Goal: Transaction & Acquisition: Purchase product/service

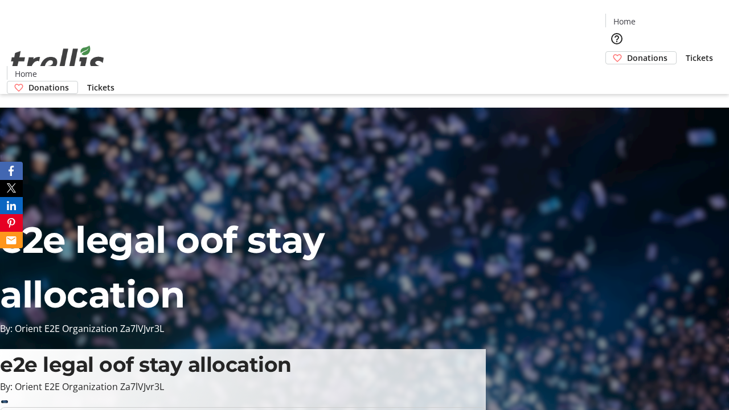
click at [627, 52] on span "Donations" at bounding box center [647, 58] width 40 height 12
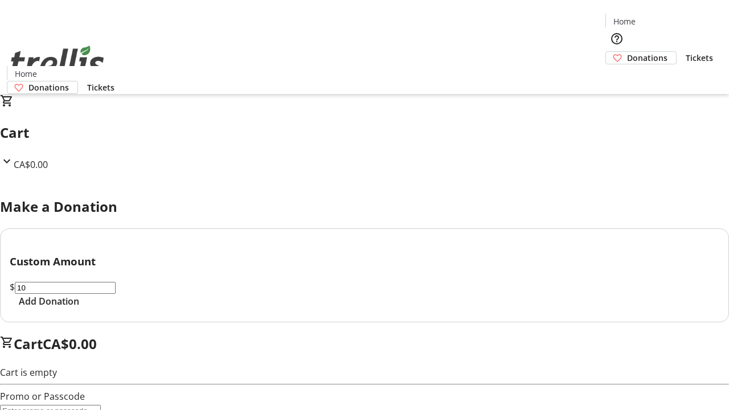
click at [79, 308] on span "Add Donation" at bounding box center [49, 301] width 60 height 14
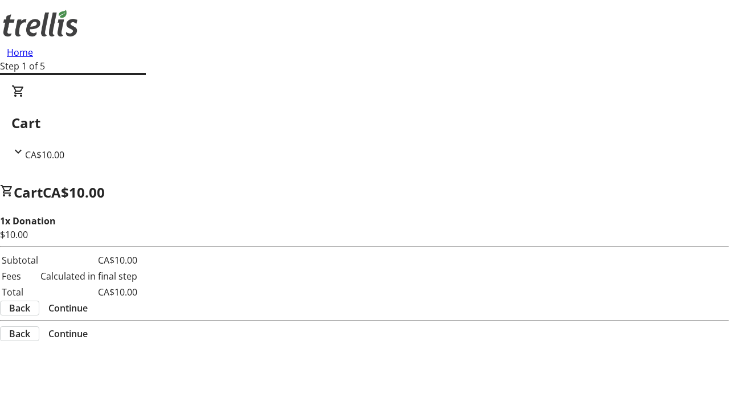
select select "CA"
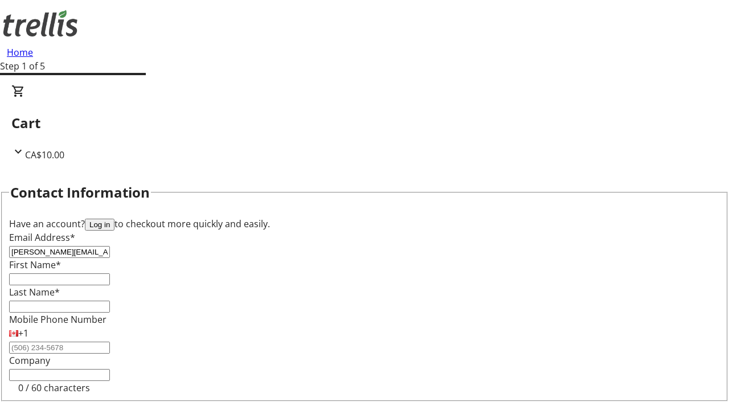
type input "[PERSON_NAME][EMAIL_ADDRESS][DOMAIN_NAME]"
type input "[PERSON_NAME]"
type input "[STREET_ADDRESS][PERSON_NAME]"
type input "Kelowna"
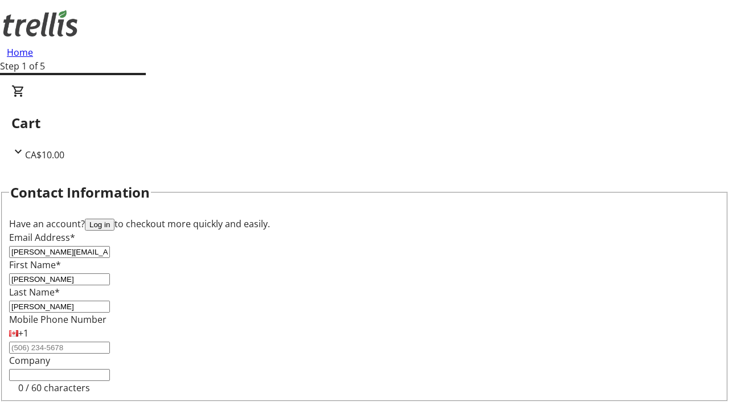
select select "BC"
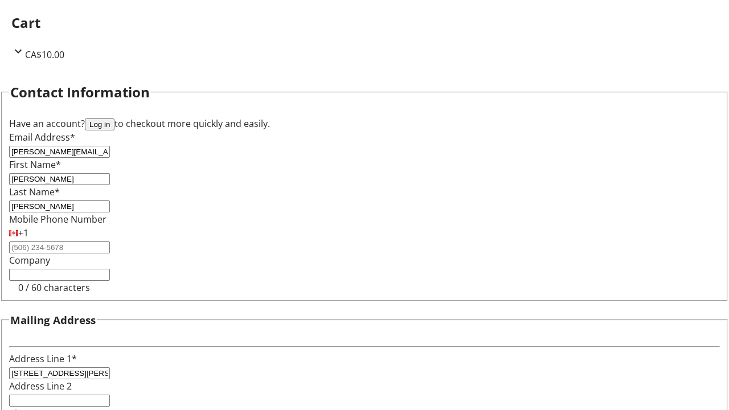
type input "Kelowna"
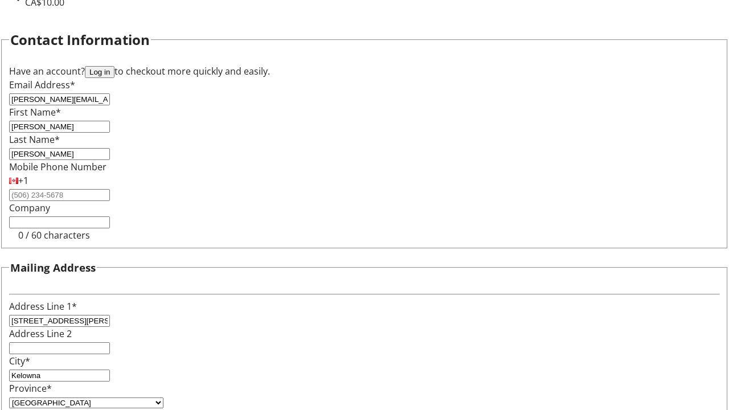
type input "V1Y 0C2"
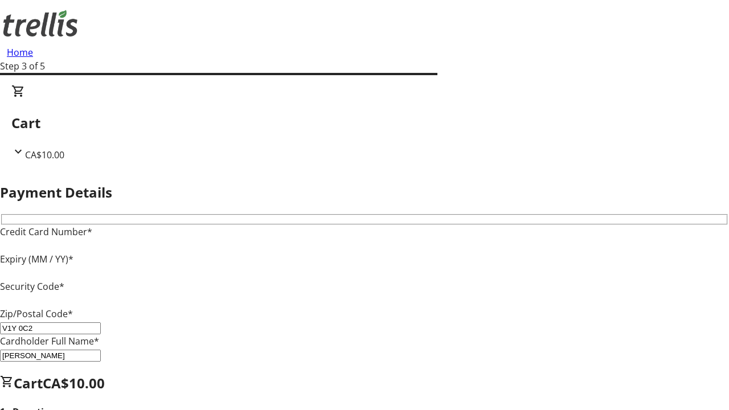
type input "V1Y 0C2"
